Goal: Check status: Check status

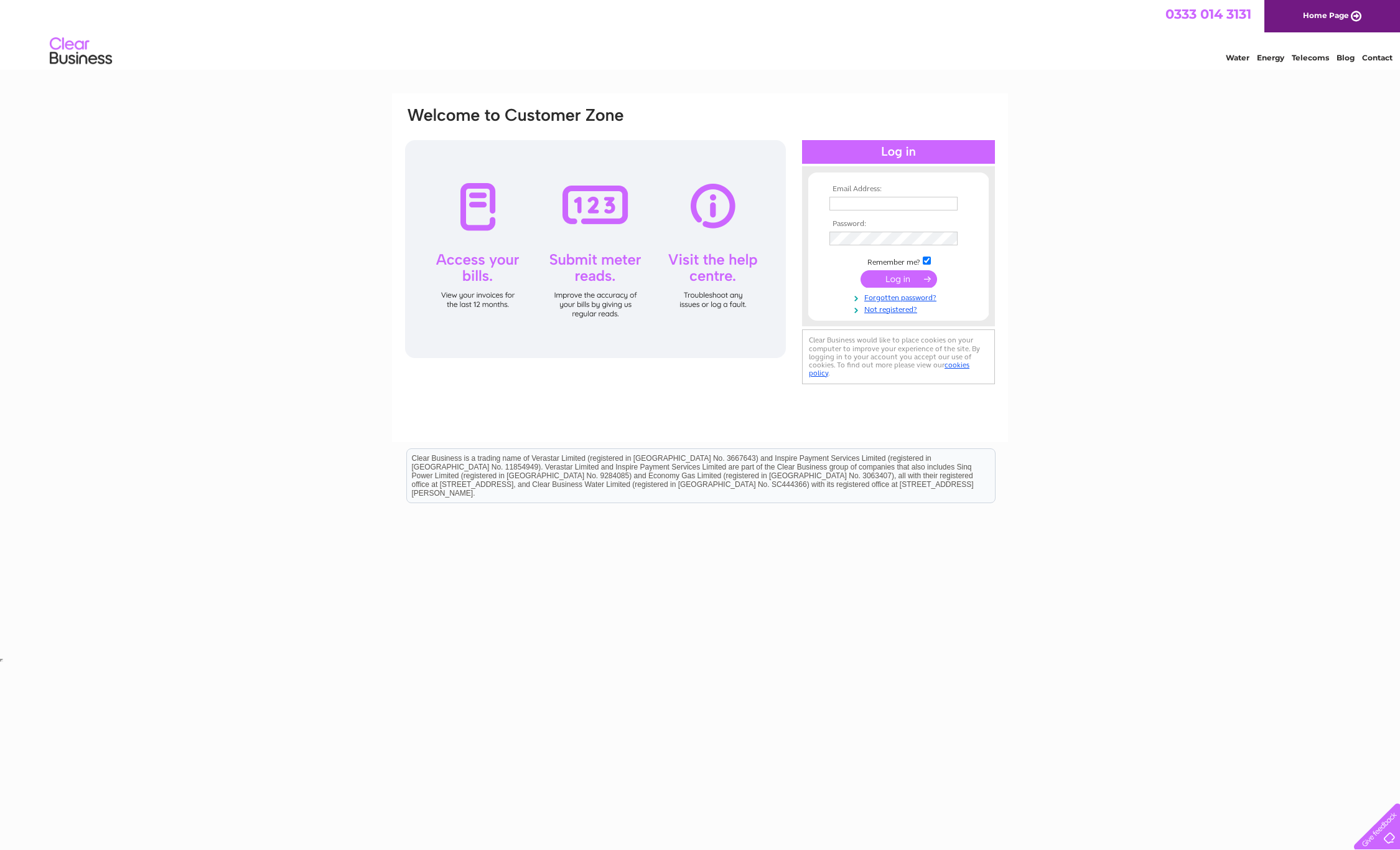
type input "[EMAIL_ADDRESS][DOMAIN_NAME]"
click at [883, 278] on input "submit" at bounding box center [898, 278] width 76 height 17
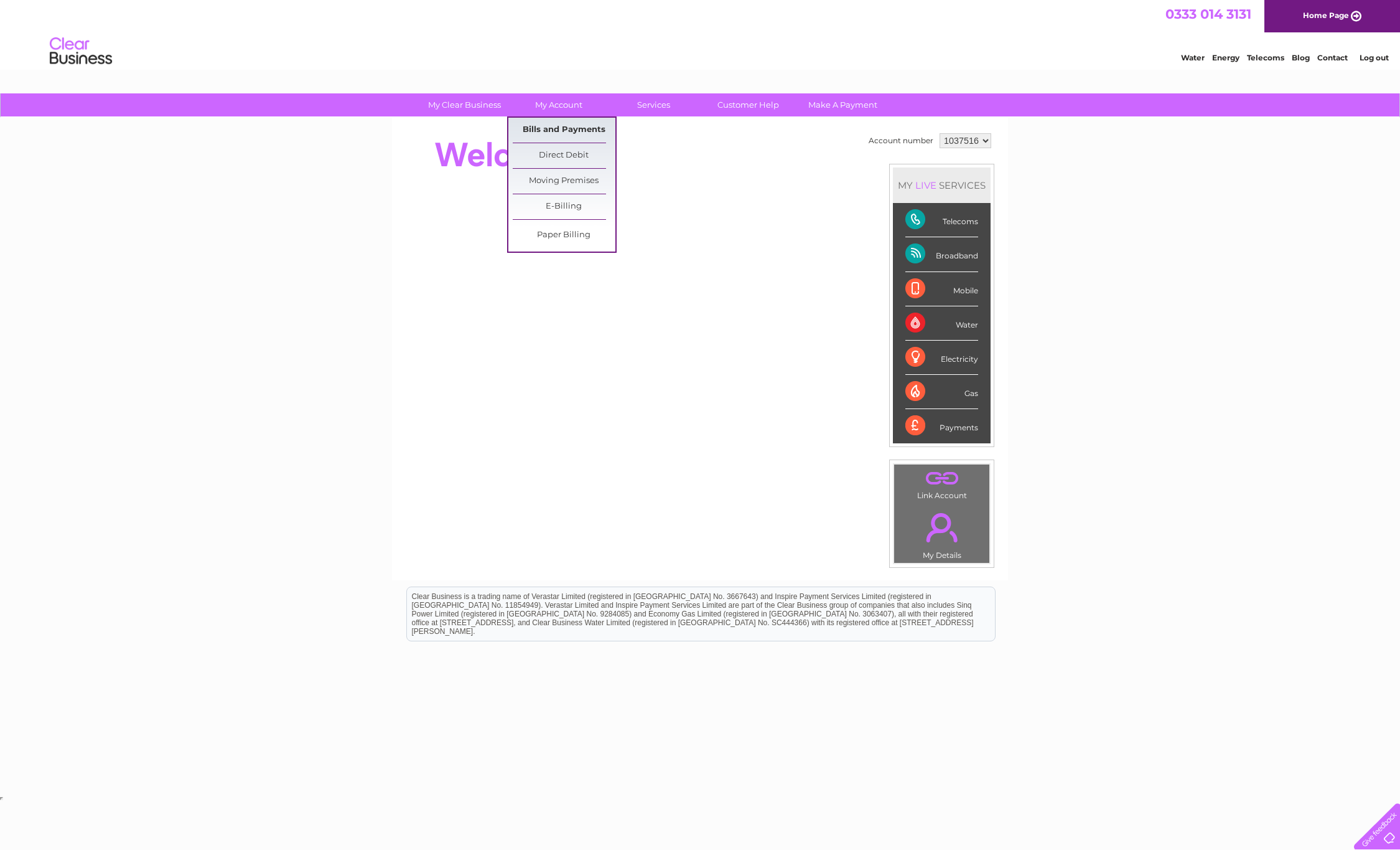
click at [561, 132] on link "Bills and Payments" at bounding box center [564, 129] width 103 height 25
click at [566, 139] on link "Bills and Payments" at bounding box center [564, 129] width 103 height 25
